Goal: Task Accomplishment & Management: Manage account settings

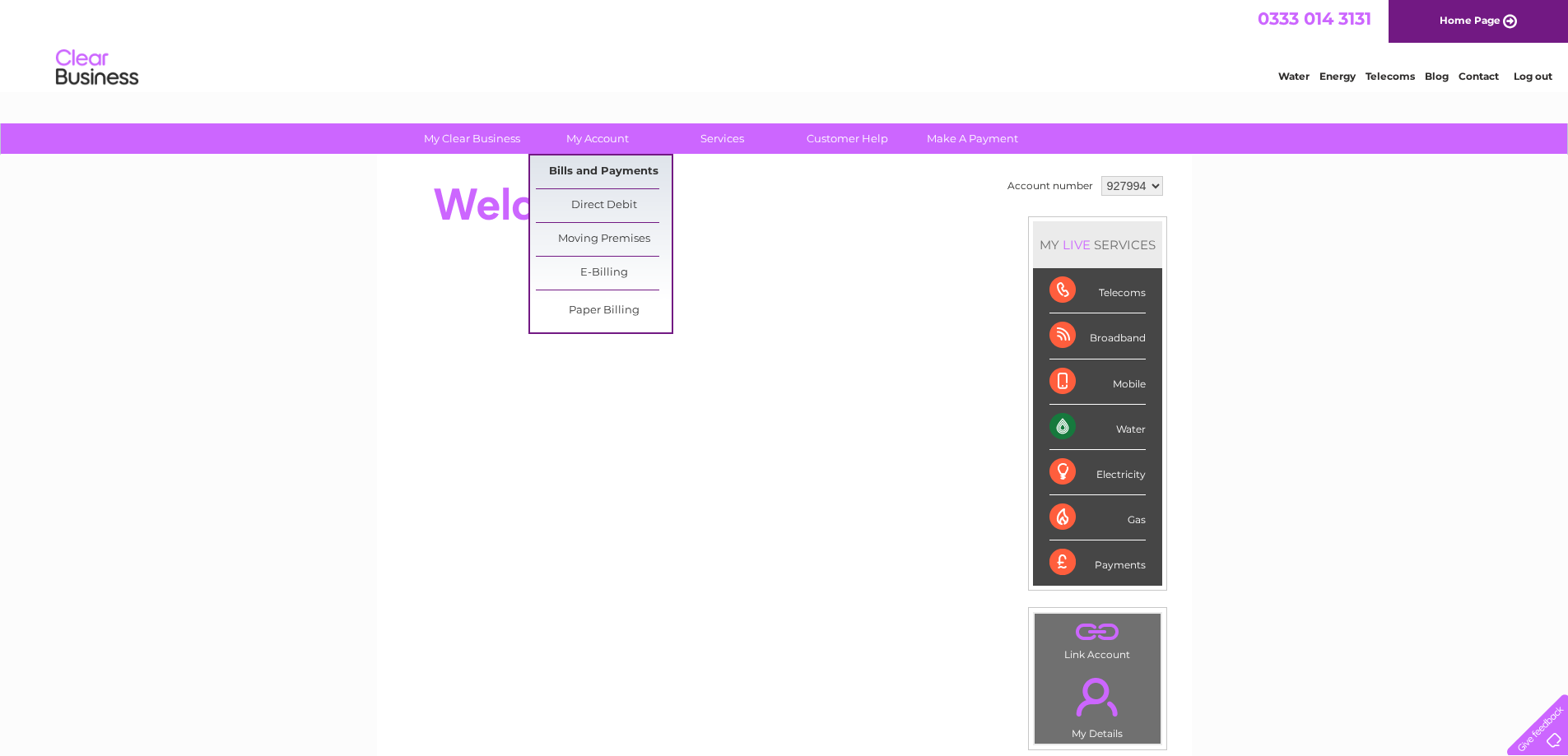
click at [577, 167] on link "Bills and Payments" at bounding box center [604, 171] width 136 height 33
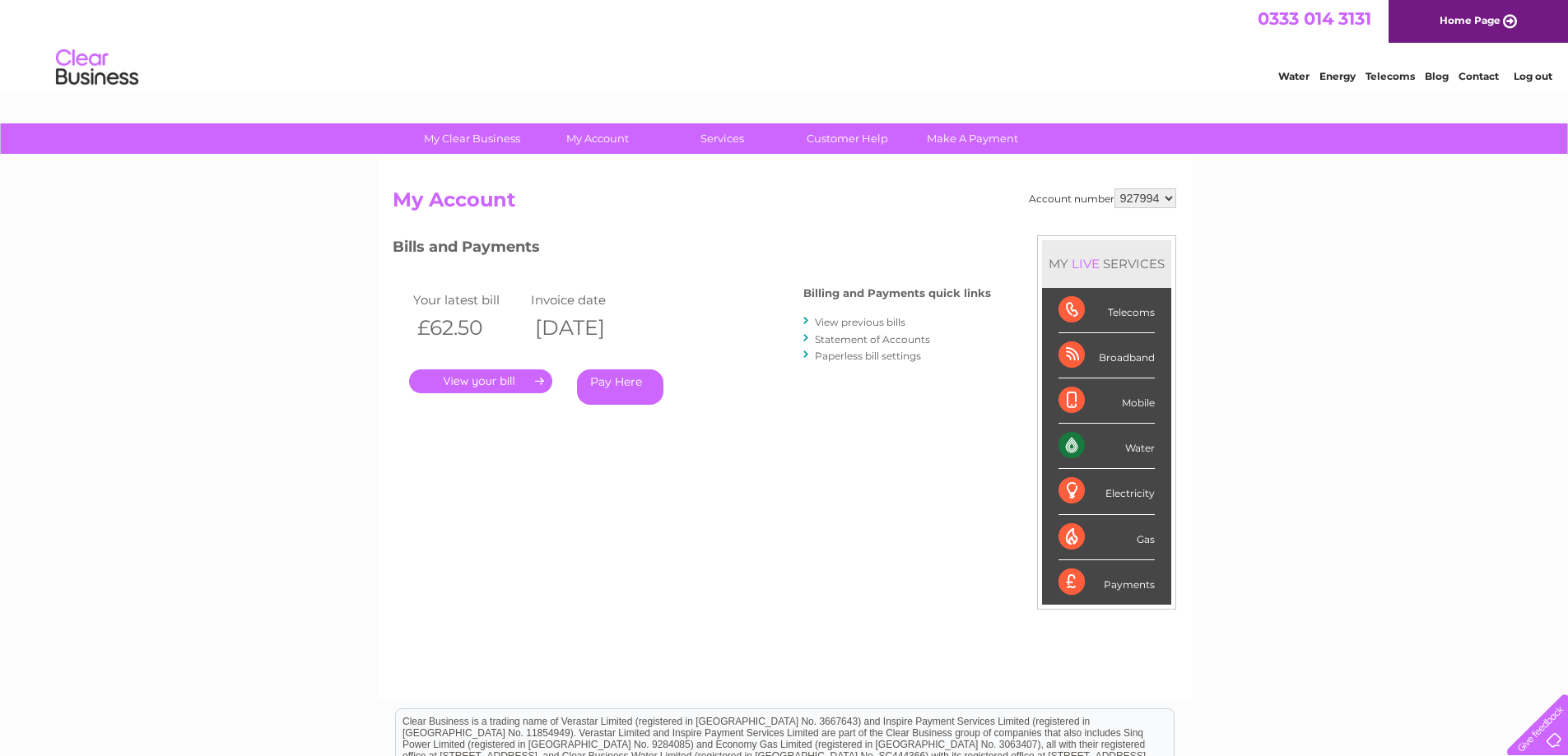
click at [506, 380] on link "." at bounding box center [481, 381] width 144 height 24
